Goal: Task Accomplishment & Management: Complete application form

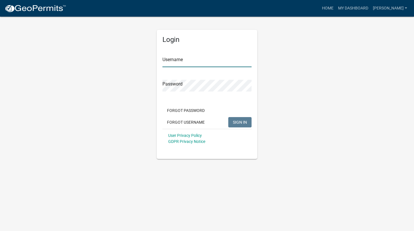
type input "[PERSON_NAME]"
click at [206, 64] on input "[PERSON_NAME]" at bounding box center [206, 61] width 89 height 12
click at [241, 123] on span "SIGN IN" at bounding box center [240, 122] width 14 height 5
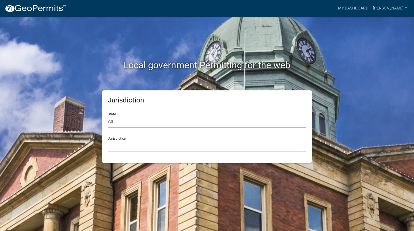
click at [202, 126] on select "All [US_STATE] [US_STATE] [US_STATE] [US_STATE] [US_STATE] [US_STATE] [US_STATE…" at bounding box center [207, 122] width 198 height 12
select select "[US_STATE]"
click at [108, 116] on select "All [US_STATE] [US_STATE] [US_STATE] [US_STATE] [US_STATE] [US_STATE] [US_STATE…" at bounding box center [207, 122] width 198 height 12
click at [153, 141] on select "[GEOGRAPHIC_DATA], [US_STATE][PERSON_NAME][GEOGRAPHIC_DATA], [US_STATE][PERSON_…" at bounding box center [207, 147] width 198 height 12
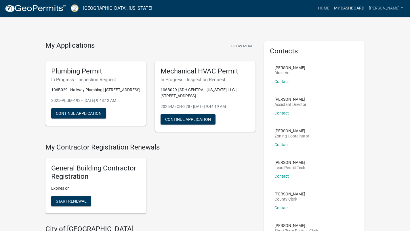
click at [363, 9] on link "My Dashboard" at bounding box center [348, 8] width 35 height 11
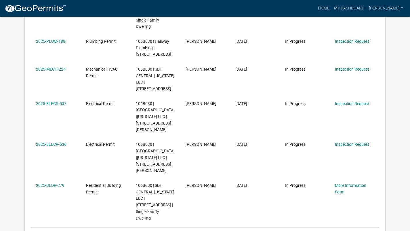
scroll to position [301, 0]
click at [321, 231] on link "2" at bounding box center [320, 234] width 7 height 6
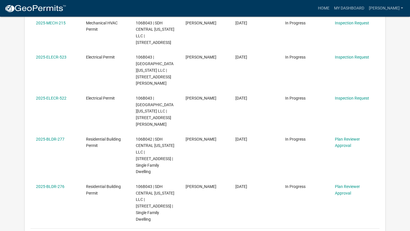
scroll to position [300, 0]
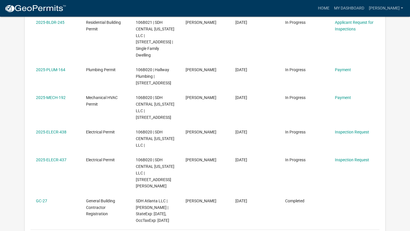
scroll to position [286, 0]
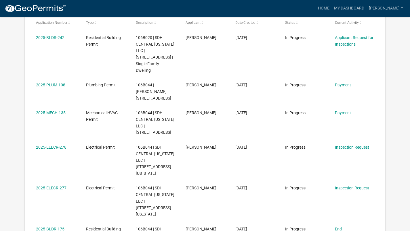
scroll to position [110, 0]
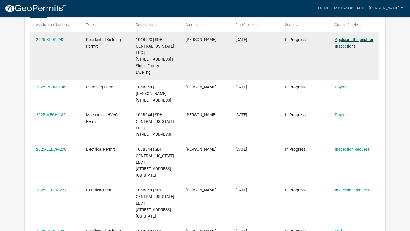
click at [353, 44] on link "Applicant Request for Inspections" at bounding box center [354, 42] width 39 height 11
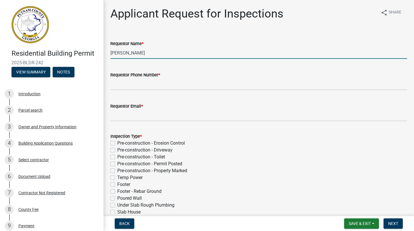
click at [216, 51] on input "[PERSON_NAME]" at bounding box center [258, 53] width 297 height 12
type input "M"
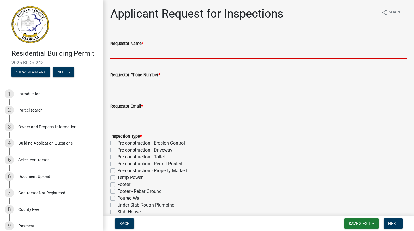
click at [247, 50] on input "Requestor Name *" at bounding box center [258, 53] width 297 height 12
type input "[PERSON_NAME]"
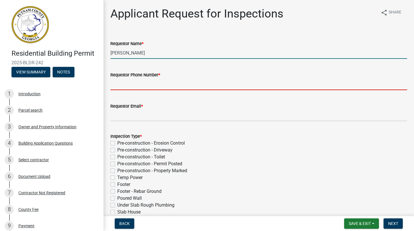
type input "[PHONE_NUMBER]"
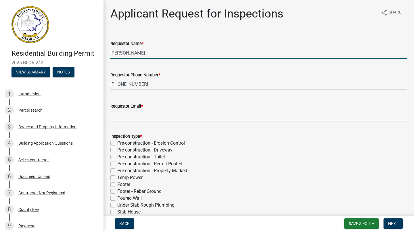
type input "[EMAIL_ADDRESS][DOMAIN_NAME]"
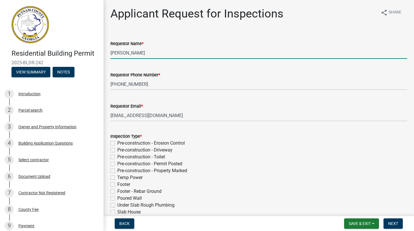
type input "[DATE]"
select select "10"
select select "2025"
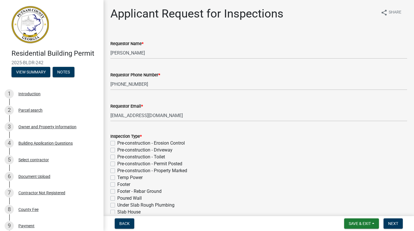
scroll to position [225, 0]
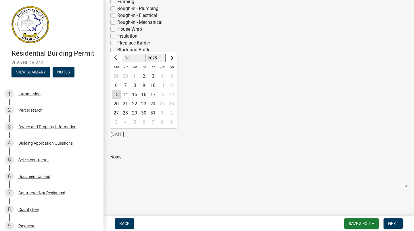
click at [126, 95] on div "14" at bounding box center [125, 94] width 9 height 9
type input "[DATE]"
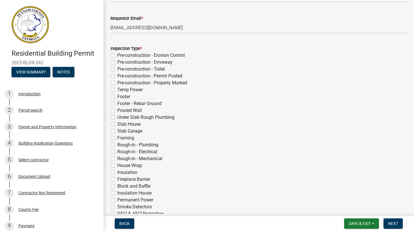
scroll to position [88, 0]
click at [117, 118] on label "Under Slab Rough Plumbing" at bounding box center [145, 117] width 57 height 7
click at [117, 118] on input "Under Slab Rough Plumbing" at bounding box center [119, 116] width 4 height 4
checkbox input "true"
checkbox input "false"
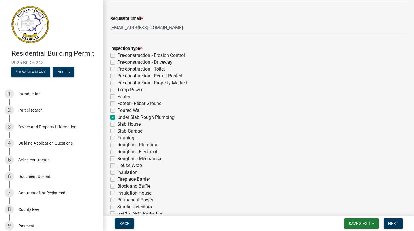
checkbox input "false"
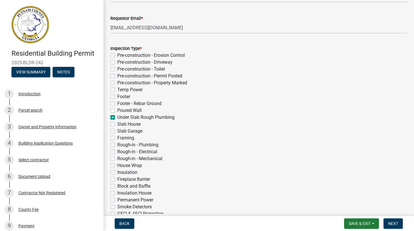
checkbox input "false"
checkbox input "true"
checkbox input "false"
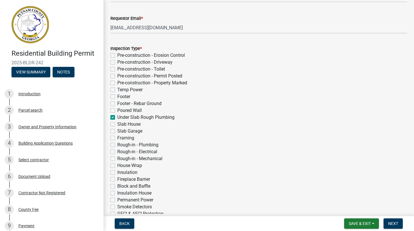
checkbox input "false"
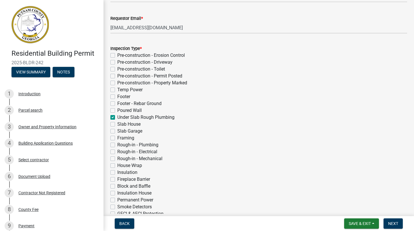
checkbox input "false"
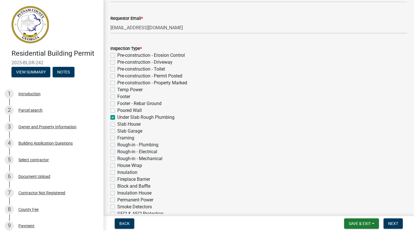
checkbox input "false"
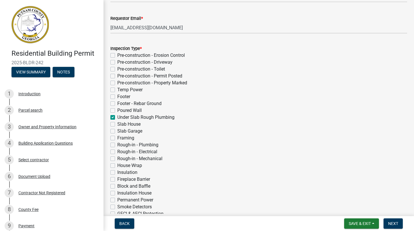
checkbox input "false"
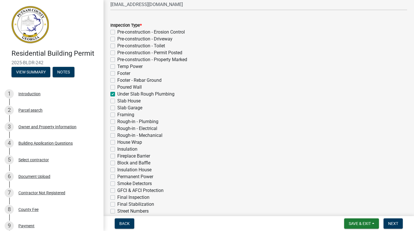
scroll to position [112, 0]
click at [395, 226] on button "Next" at bounding box center [392, 224] width 19 height 10
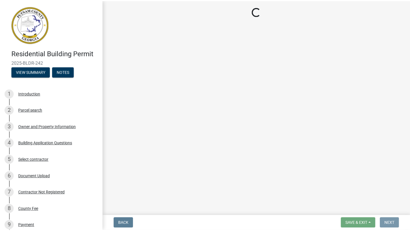
scroll to position [0, 0]
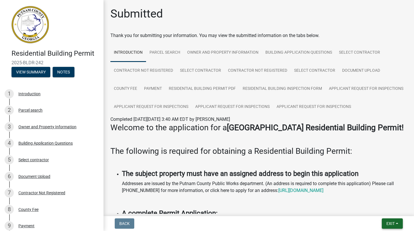
click at [397, 224] on button "Exit" at bounding box center [392, 224] width 21 height 10
click at [383, 210] on button "Save & Exit" at bounding box center [380, 209] width 46 height 14
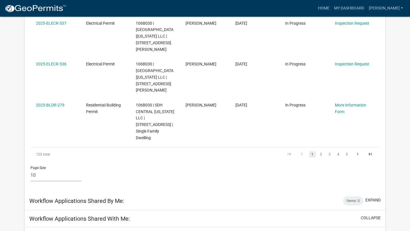
scroll to position [381, 0]
click at [329, 151] on link "3" at bounding box center [329, 154] width 7 height 6
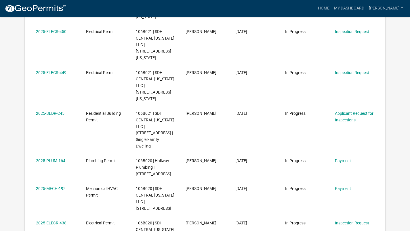
scroll to position [193, 0]
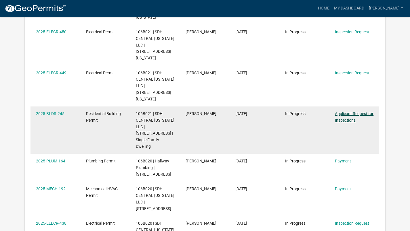
click at [354, 112] on link "Applicant Request for Inspections" at bounding box center [354, 117] width 39 height 11
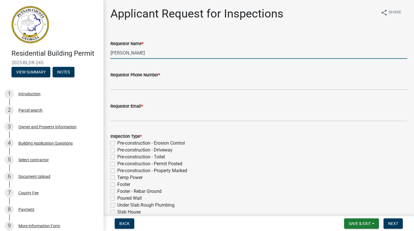
click at [168, 53] on input "[PERSON_NAME]" at bounding box center [258, 53] width 297 height 12
type input "M"
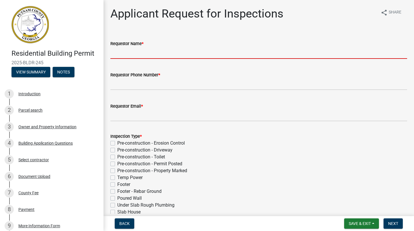
click at [181, 51] on input "Requestor Name *" at bounding box center [258, 53] width 297 height 12
type input "[PERSON_NAME]"
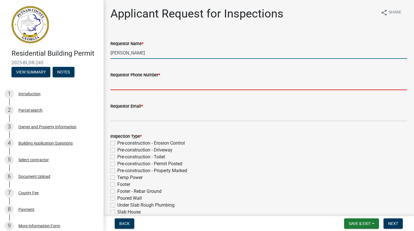
type input "[PHONE_NUMBER]"
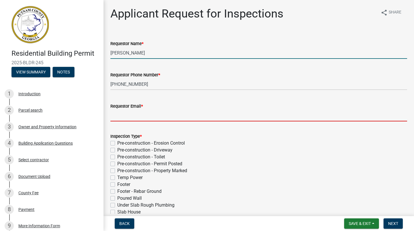
type input "[EMAIL_ADDRESS][DOMAIN_NAME]"
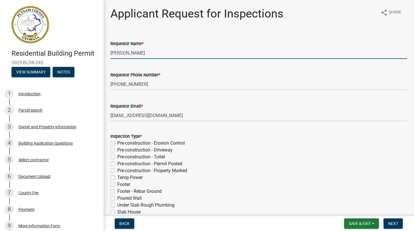
type input "[DATE]"
select select "10"
select select "2025"
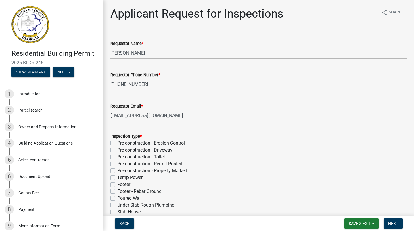
scroll to position [225, 0]
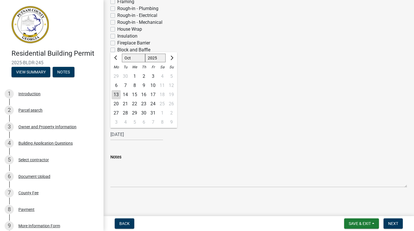
click at [127, 95] on div "14" at bounding box center [125, 94] width 9 height 9
type input "[DATE]"
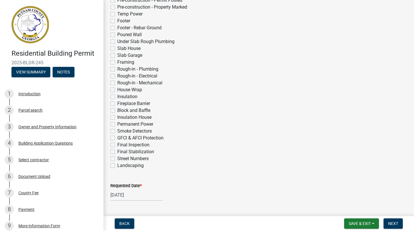
scroll to position [165, 0]
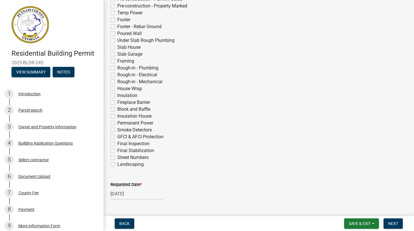
click at [117, 40] on label "Under Slab Rough Plumbing" at bounding box center [145, 40] width 57 height 7
click at [117, 40] on input "Under Slab Rough Plumbing" at bounding box center [119, 39] width 4 height 4
checkbox input "true"
checkbox input "false"
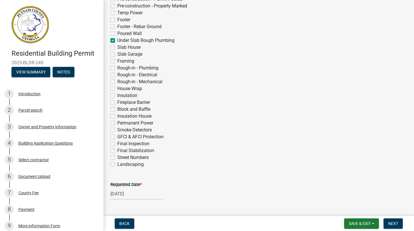
checkbox input "false"
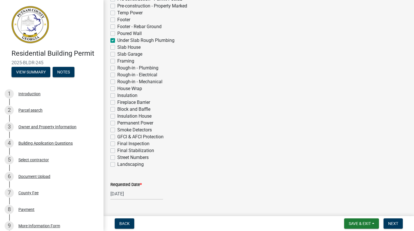
checkbox input "false"
checkbox input "true"
checkbox input "false"
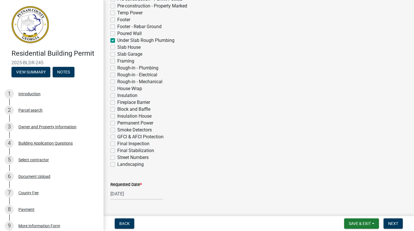
checkbox input "false"
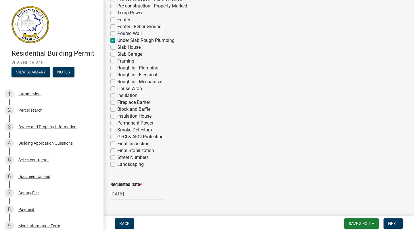
checkbox input "false"
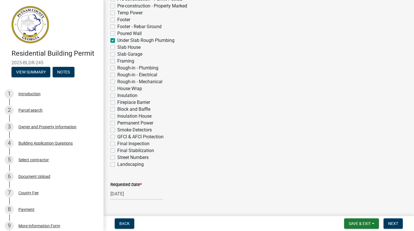
checkbox input "false"
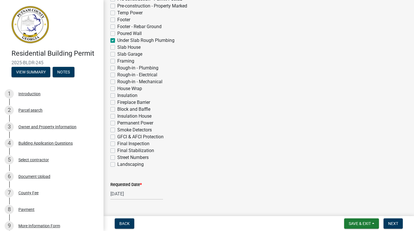
checkbox input "false"
click at [395, 226] on span "Next" at bounding box center [393, 224] width 10 height 5
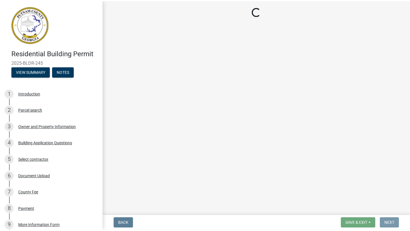
scroll to position [0, 0]
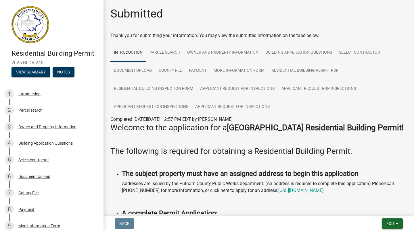
click at [397, 224] on button "Exit" at bounding box center [392, 224] width 21 height 10
click at [381, 211] on button "Save & Exit" at bounding box center [380, 209] width 46 height 14
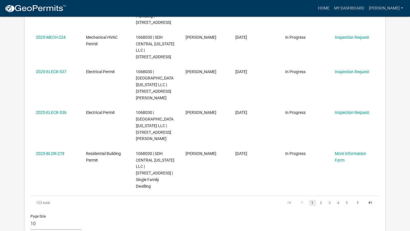
scroll to position [323, 0]
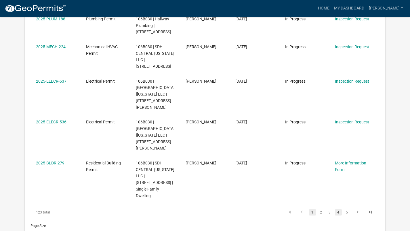
click at [338, 210] on link "4" at bounding box center [338, 213] width 7 height 6
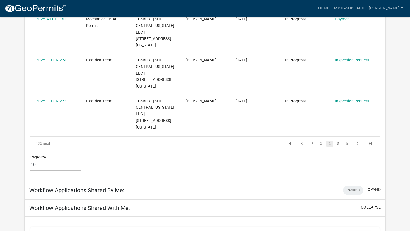
scroll to position [392, 0]
click at [321, 140] on link "3" at bounding box center [320, 143] width 7 height 6
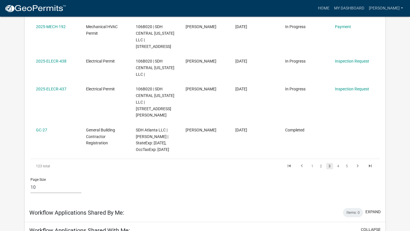
scroll to position [357, 0]
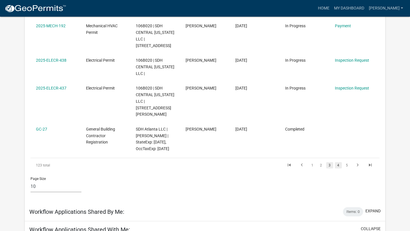
click at [338, 162] on link "4" at bounding box center [338, 165] width 7 height 6
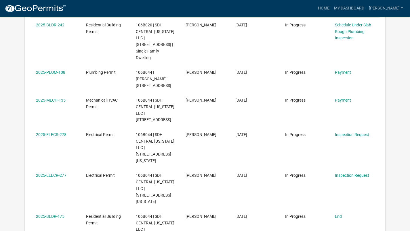
scroll to position [125, 0]
